Goal: Transaction & Acquisition: Book appointment/travel/reservation

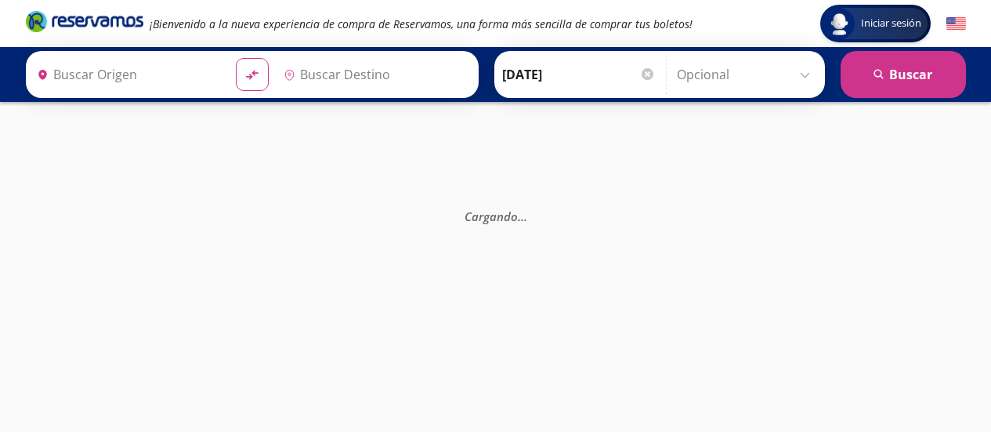
type input "[GEOGRAPHIC_DATA], [GEOGRAPHIC_DATA]"
type input "Santiago de Querétaro, [GEOGRAPHIC_DATA]"
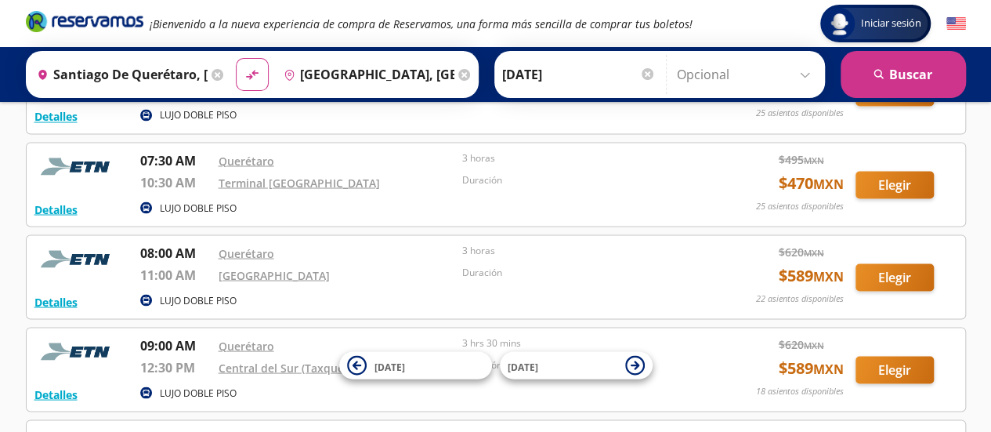
scroll to position [1341, 0]
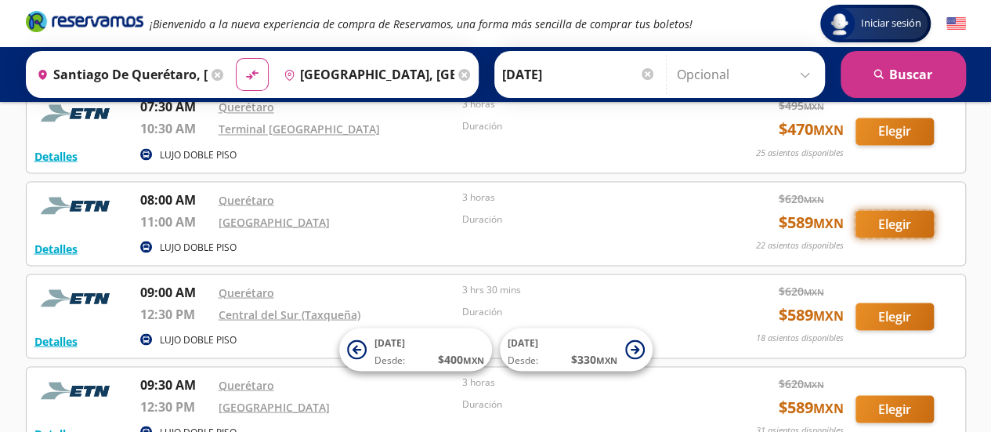
click at [888, 210] on button "Elegir" at bounding box center [894, 223] width 78 height 27
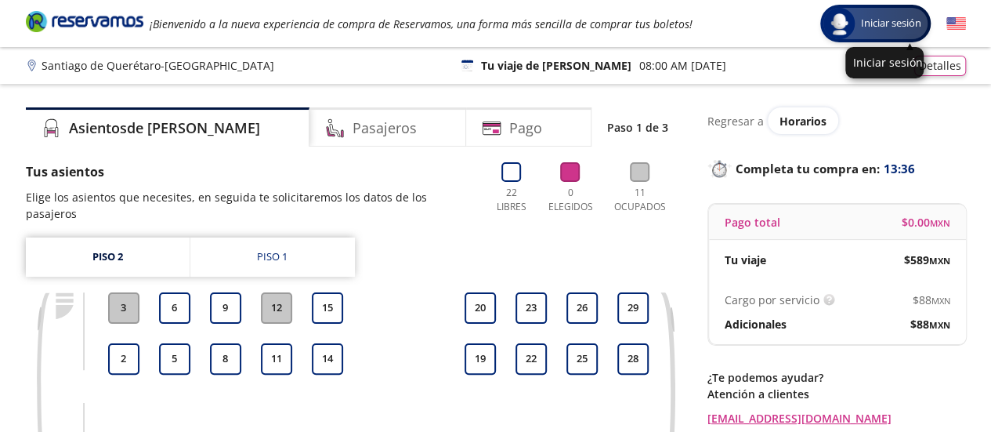
click at [877, 26] on span "Iniciar sesión" at bounding box center [891, 24] width 73 height 16
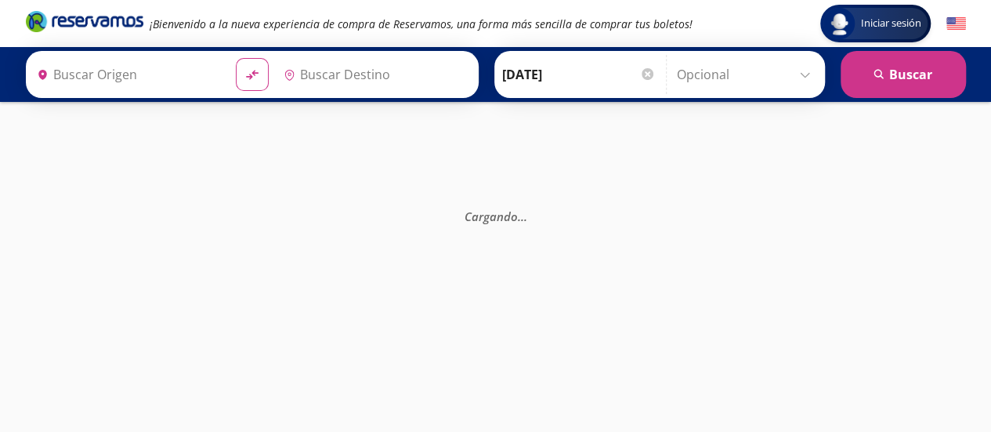
type input "[GEOGRAPHIC_DATA], [GEOGRAPHIC_DATA]"
type input "Santiago de Querétaro, [GEOGRAPHIC_DATA]"
type input "[GEOGRAPHIC_DATA], [GEOGRAPHIC_DATA]"
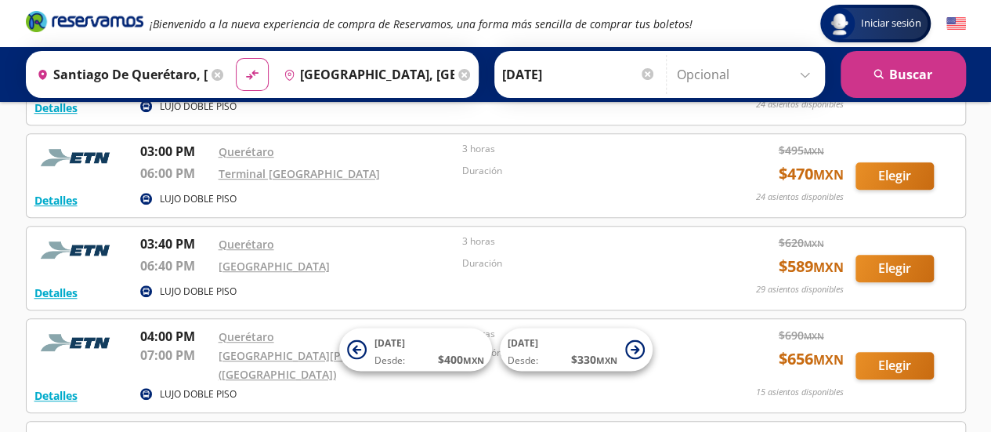
scroll to position [3367, 0]
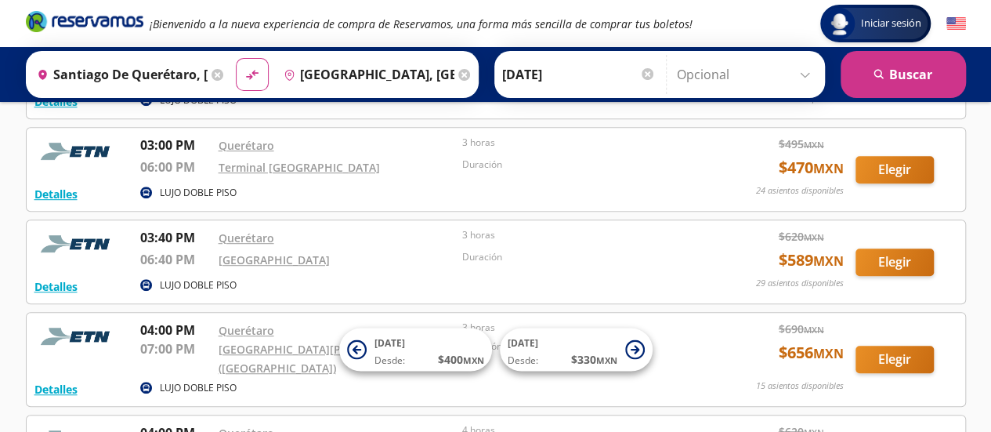
drag, startPoint x: 997, startPoint y: 300, endPoint x: 887, endPoint y: 384, distance: 138.0
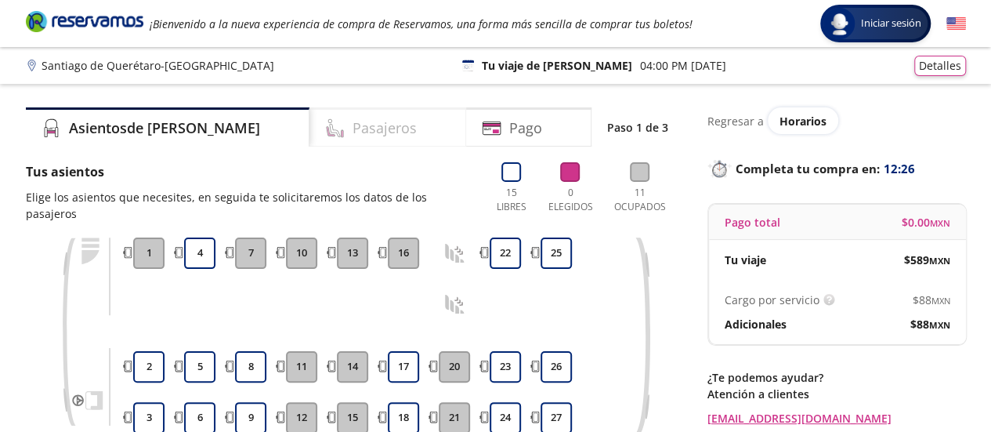
click at [353, 132] on h4 "Pasajeros" at bounding box center [385, 128] width 64 height 21
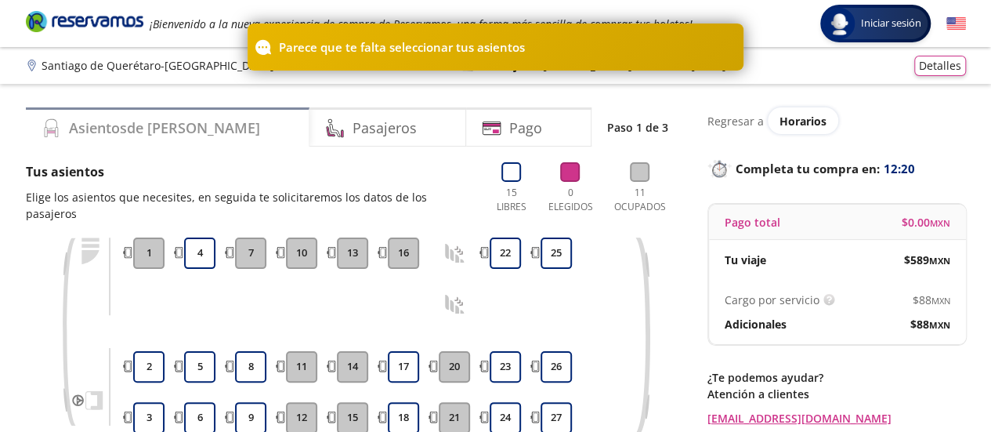
click at [155, 131] on h4 "Asientos de Ida" at bounding box center [164, 128] width 191 height 21
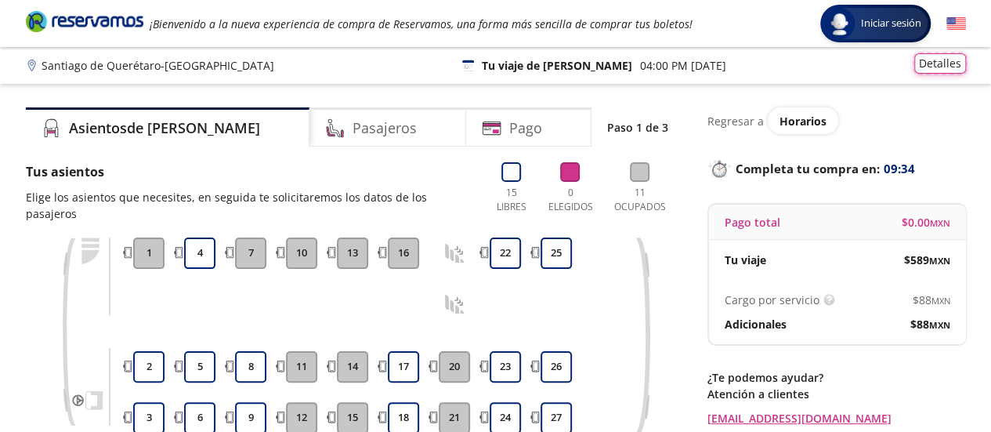
click at [942, 63] on button "Detalles" at bounding box center [940, 63] width 52 height 20
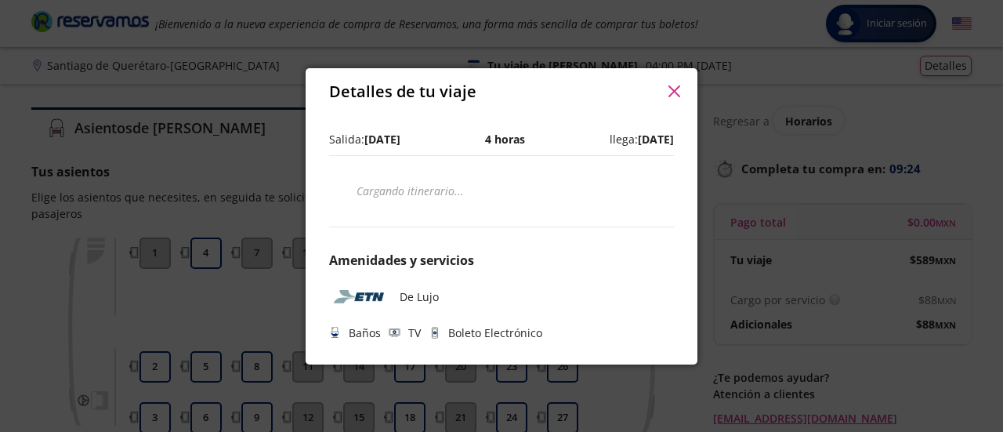
click at [675, 85] on icon "button" at bounding box center [674, 91] width 12 height 12
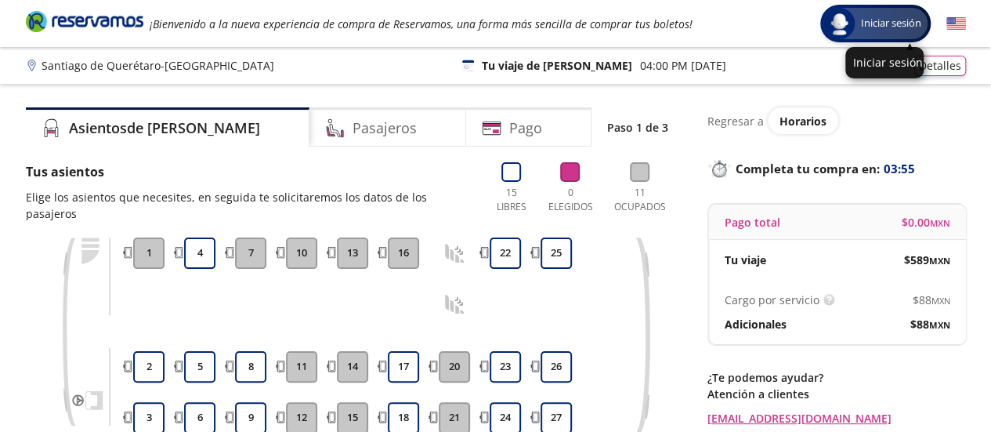
click at [901, 21] on span "Iniciar sesión" at bounding box center [891, 24] width 73 height 16
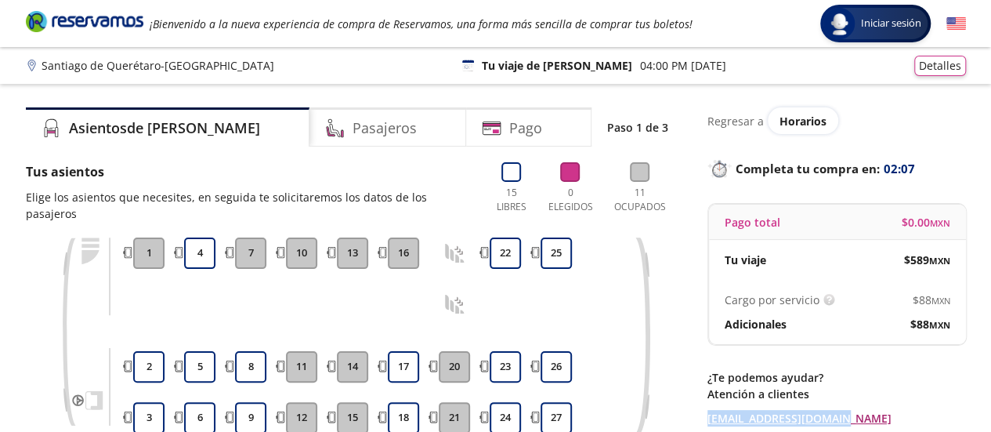
drag, startPoint x: 705, startPoint y: 412, endPoint x: 846, endPoint y: 416, distance: 141.1
click at [846, 416] on div "Asientos de Ida Pasajeros Pago Paso 1 de 3 Tus asientos Elige los asientos que …" at bounding box center [496, 309] width 956 height 404
copy link "contacto@reservamos.mx"
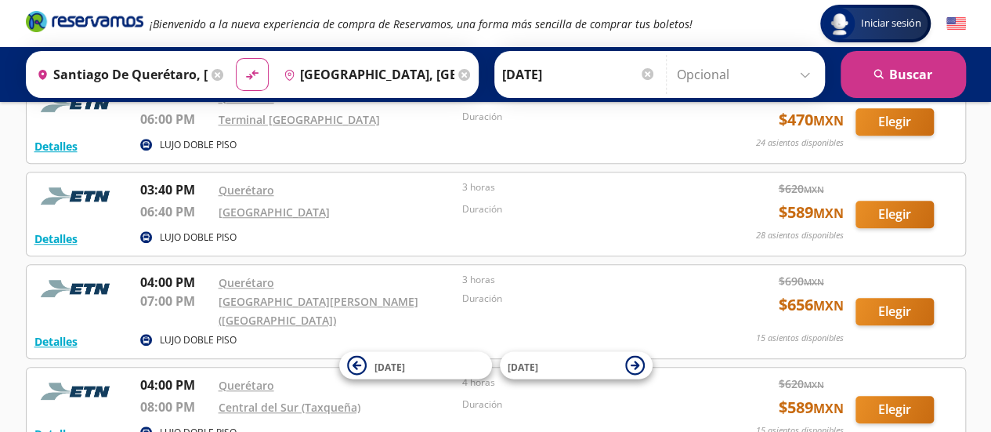
scroll to position [3472, 0]
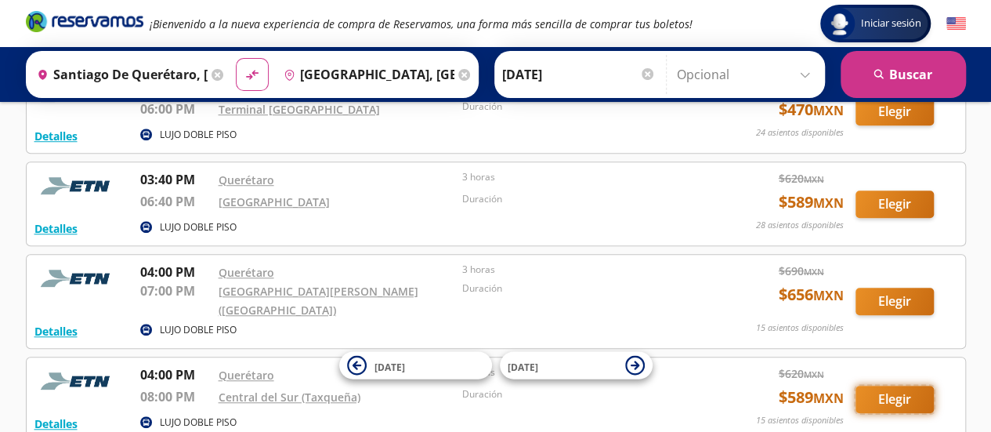
click at [888, 385] on button "Elegir" at bounding box center [894, 398] width 78 height 27
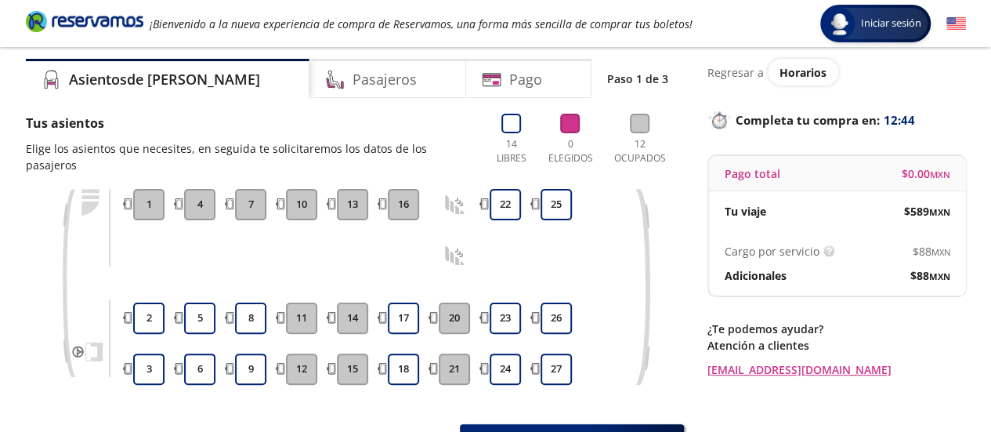
scroll to position [49, 0]
click at [353, 81] on h4 "Pasajeros" at bounding box center [385, 79] width 64 height 21
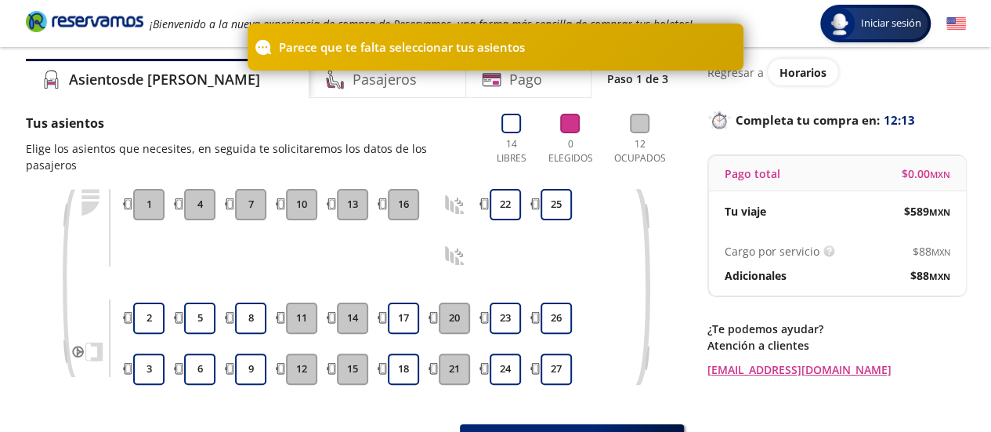
click at [612, 5] on div "¡Bienvenido a la nueva experiencia de compra de Reservamos, una forma más senci…" at bounding box center [496, 23] width 956 height 47
click at [743, 13] on div "¡Bienvenido a la nueva experiencia de compra de Reservamos, una forma más senci…" at bounding box center [496, 23] width 956 height 47
click at [353, 85] on h4 "Pasajeros" at bounding box center [385, 79] width 64 height 21
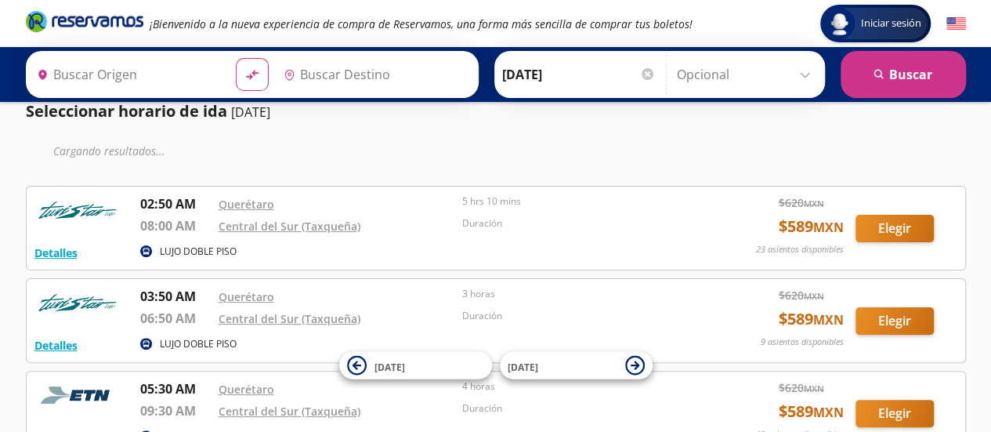
type input "Querétaro, Querétaro"
type input "Central del Sur (taxqueña), Distrito Federal"
